Goal: Transaction & Acquisition: Purchase product/service

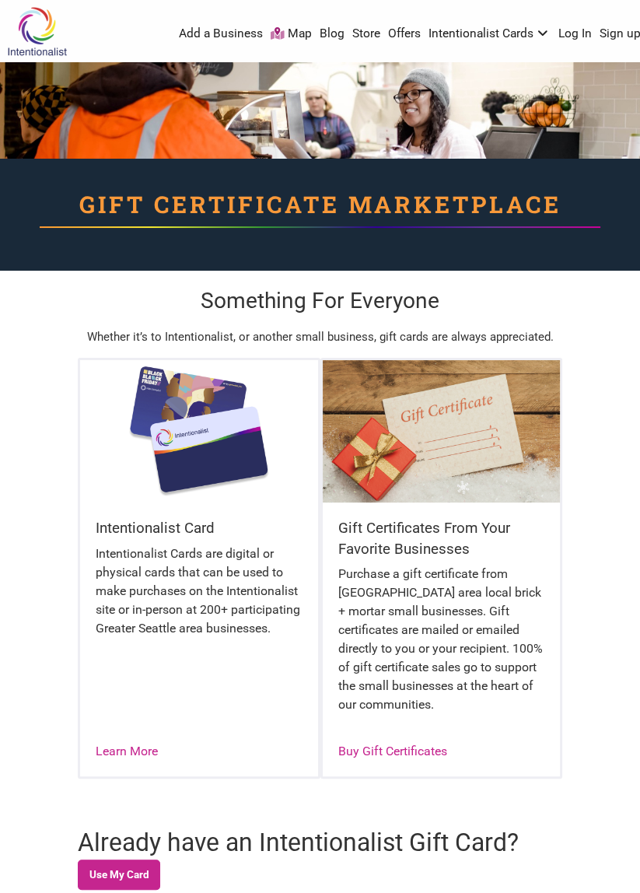
click at [4, 274] on div at bounding box center [320, 278] width 640 height 16
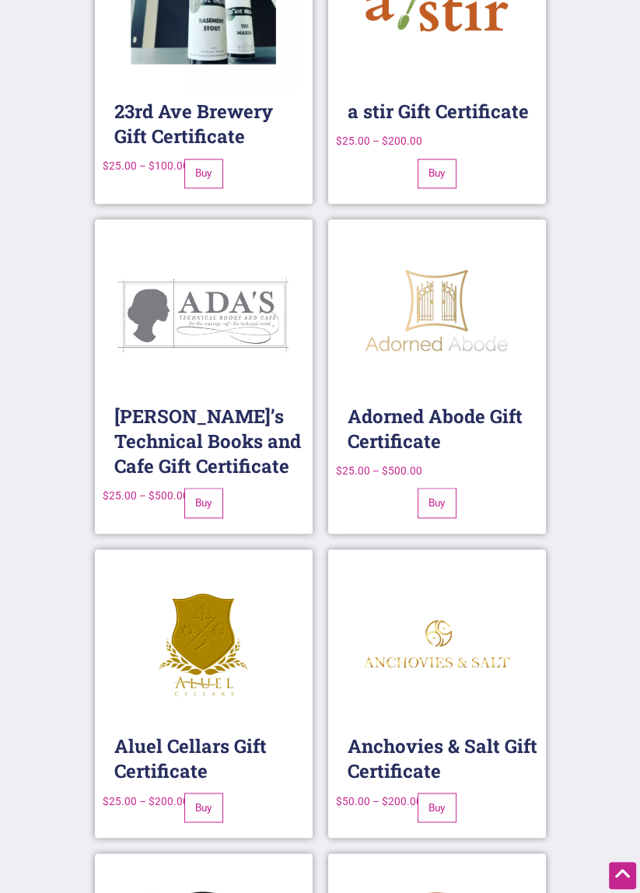
scroll to position [1451, 0]
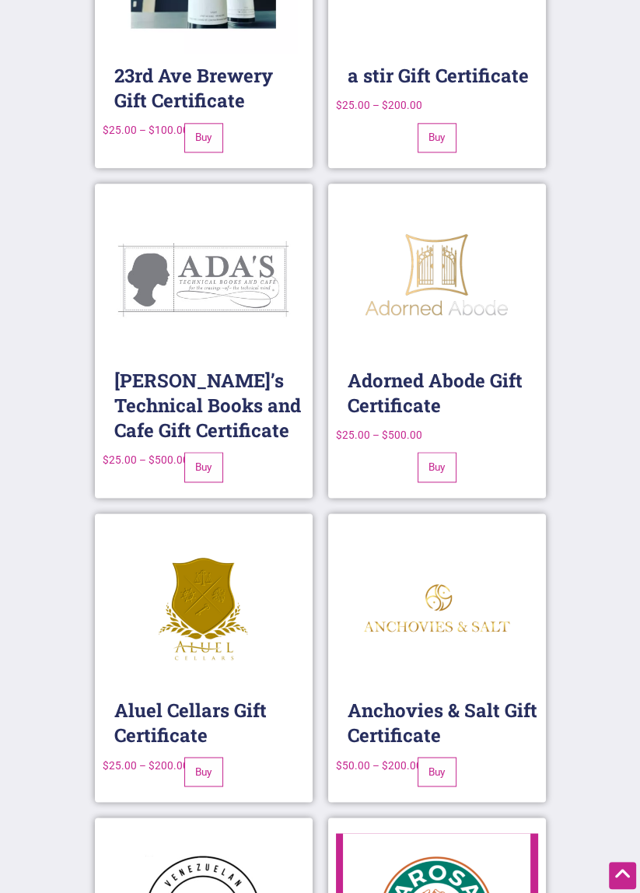
scroll to position [1525, 0]
